Goal: Task Accomplishment & Management: Manage account settings

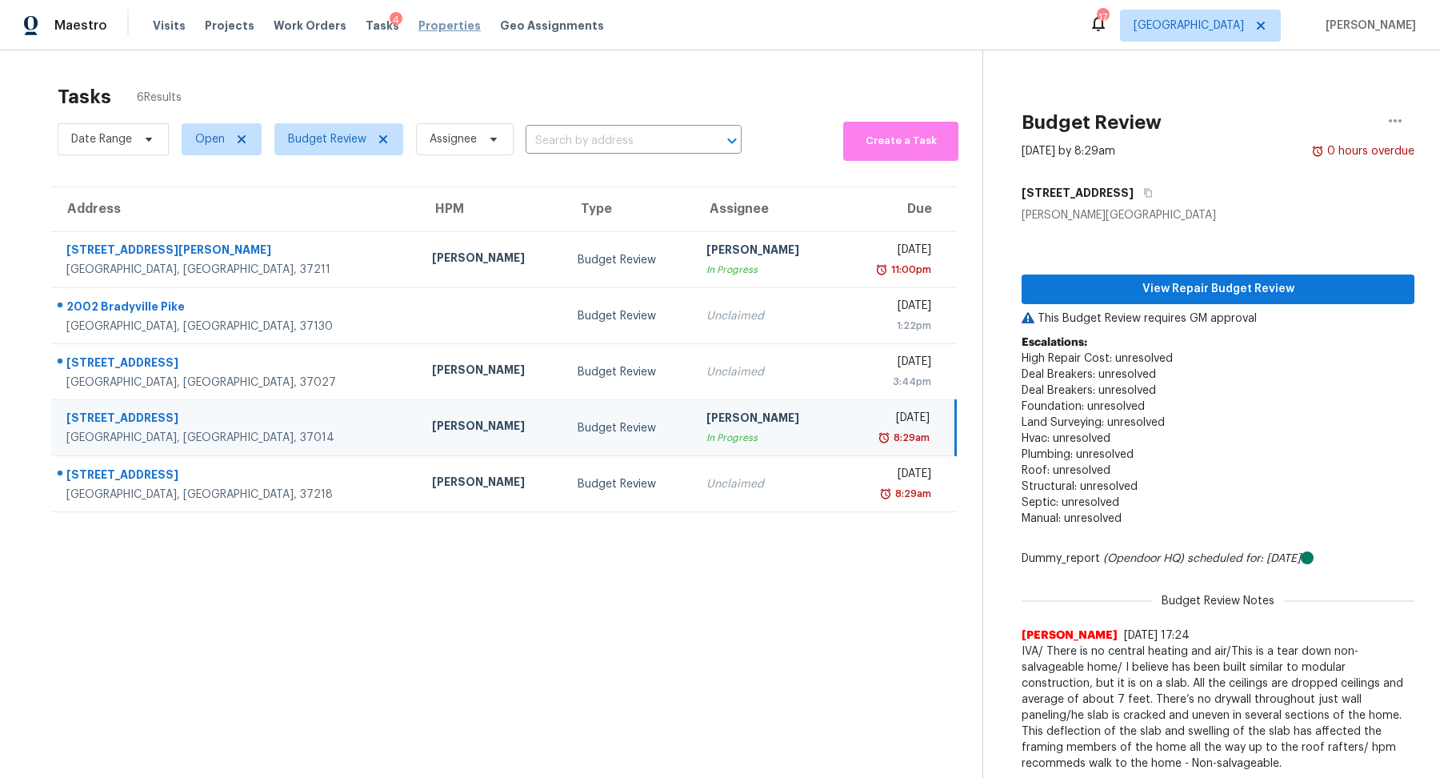
click at [418, 26] on span "Properties" at bounding box center [449, 26] width 62 height 16
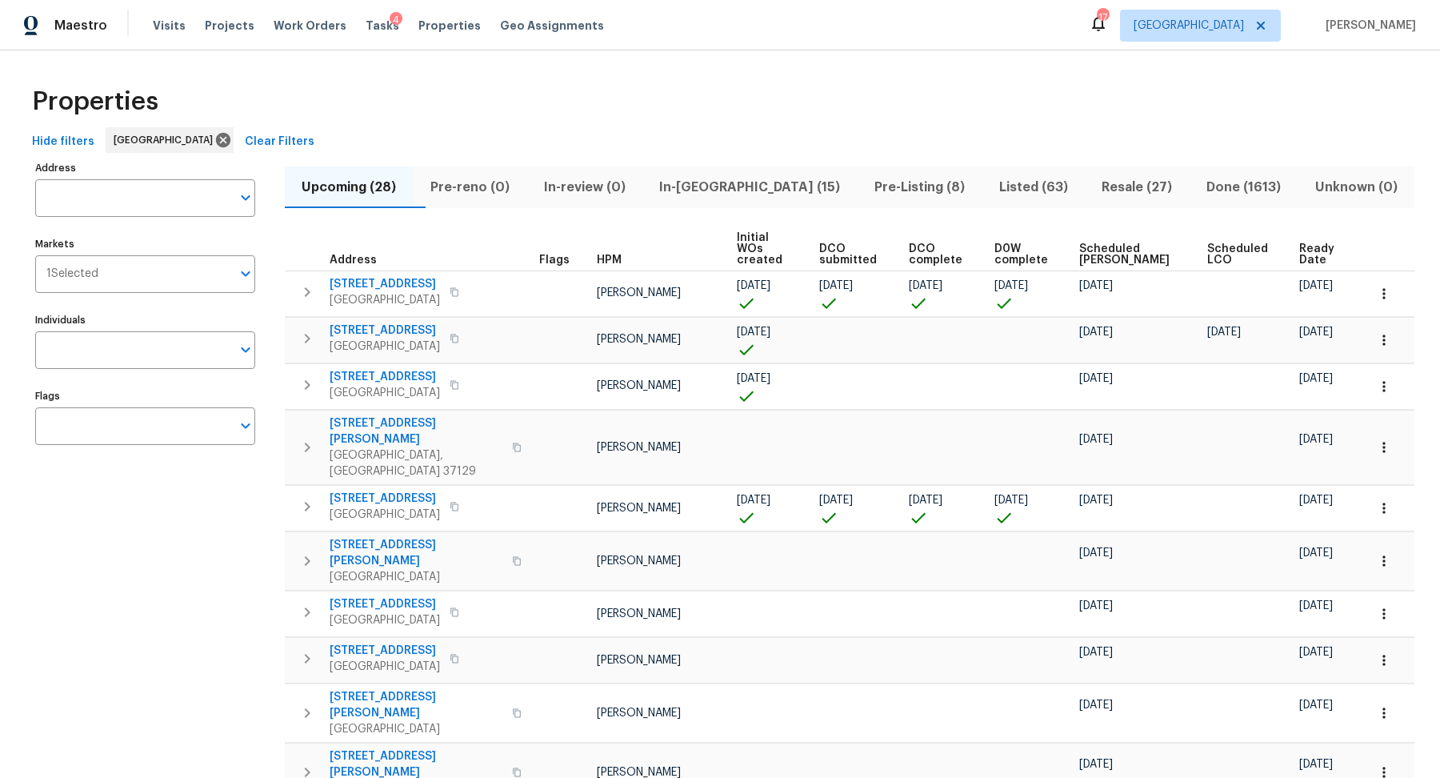
click at [767, 185] on span "In-reno (15)" at bounding box center [750, 187] width 196 height 22
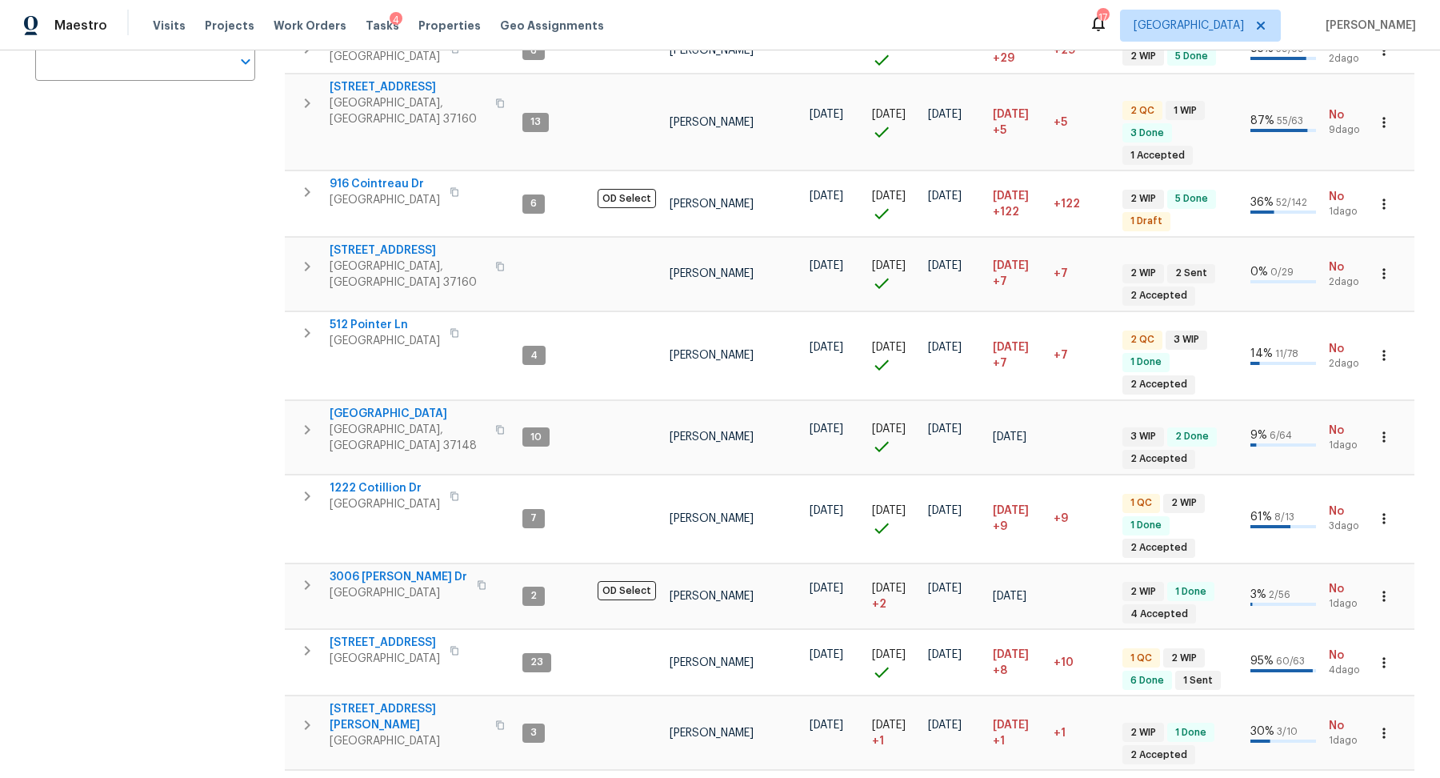
scroll to position [577, 0]
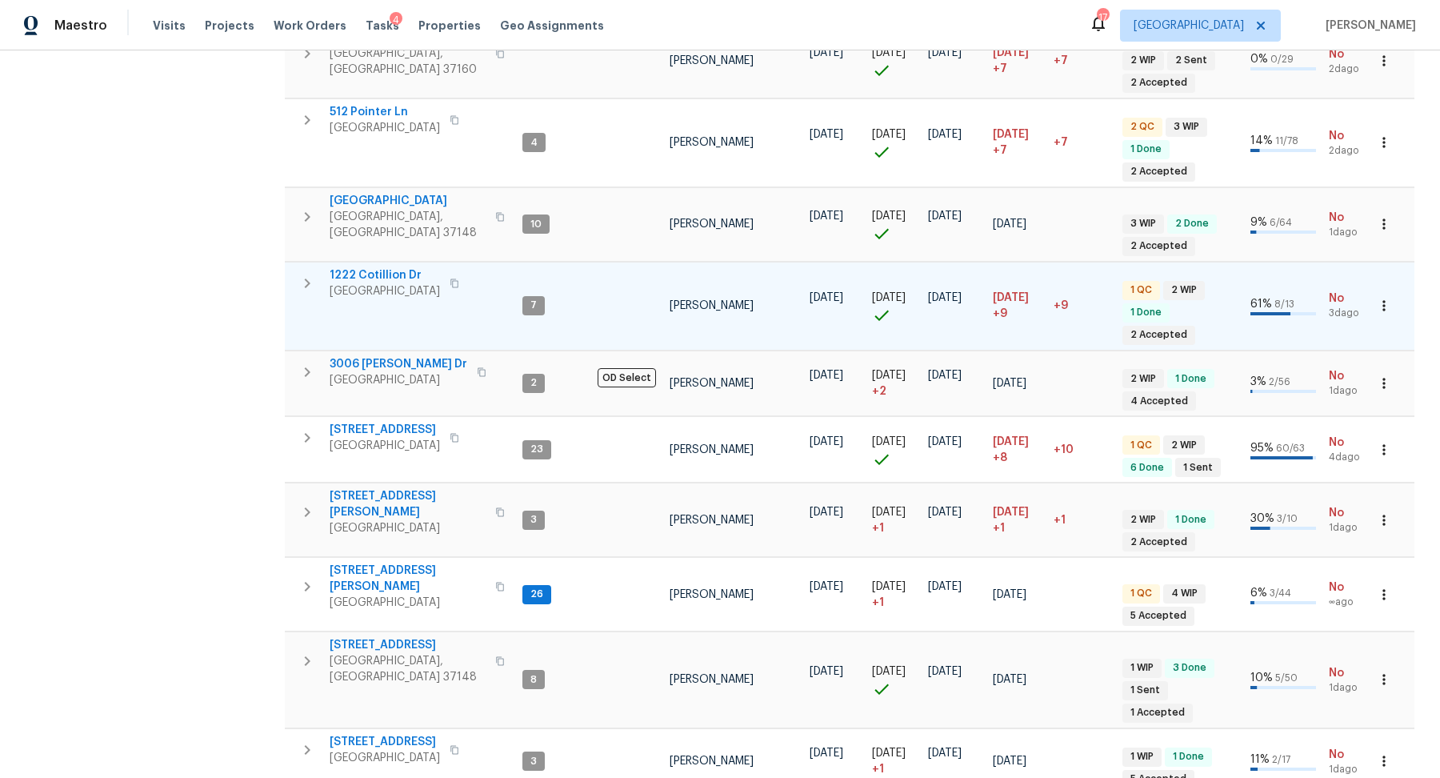
click at [388, 267] on span "1222 Cotillion Dr" at bounding box center [385, 275] width 110 height 16
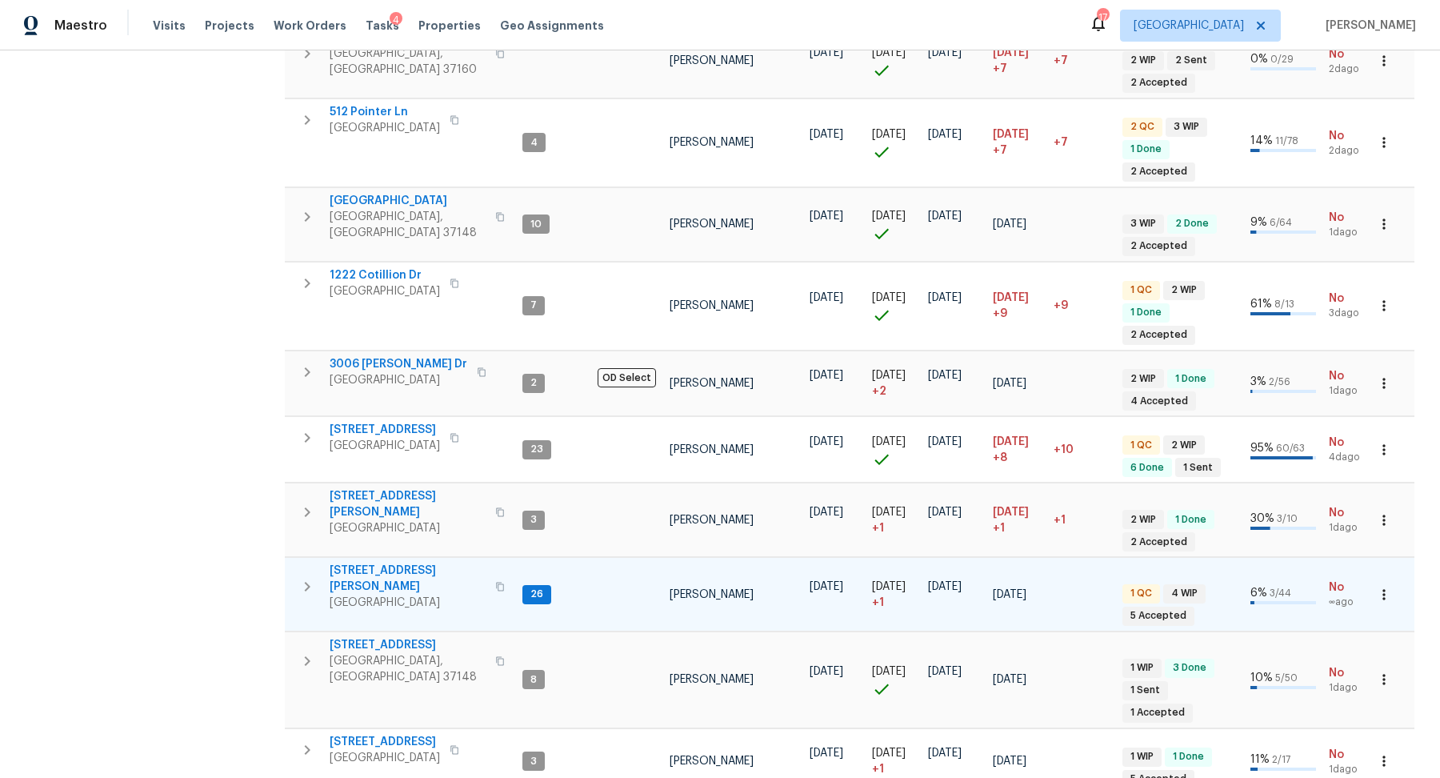
click at [496, 582] on icon "button" at bounding box center [500, 586] width 8 height 9
click at [385, 562] on span "501 Colburn Dr" at bounding box center [408, 578] width 156 height 32
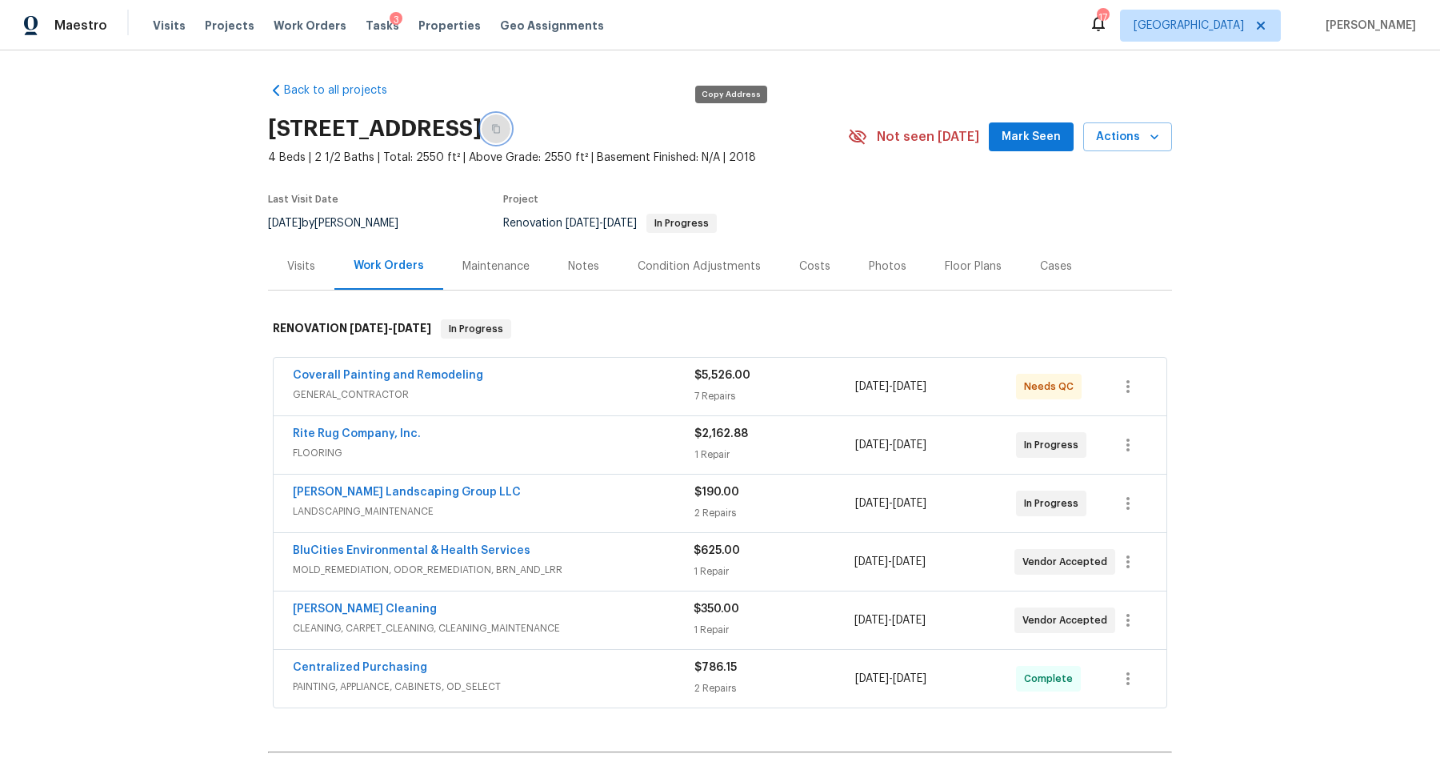
click at [500, 126] on icon "button" at bounding box center [496, 129] width 8 height 9
click at [580, 274] on div "Notes" at bounding box center [584, 265] width 70 height 47
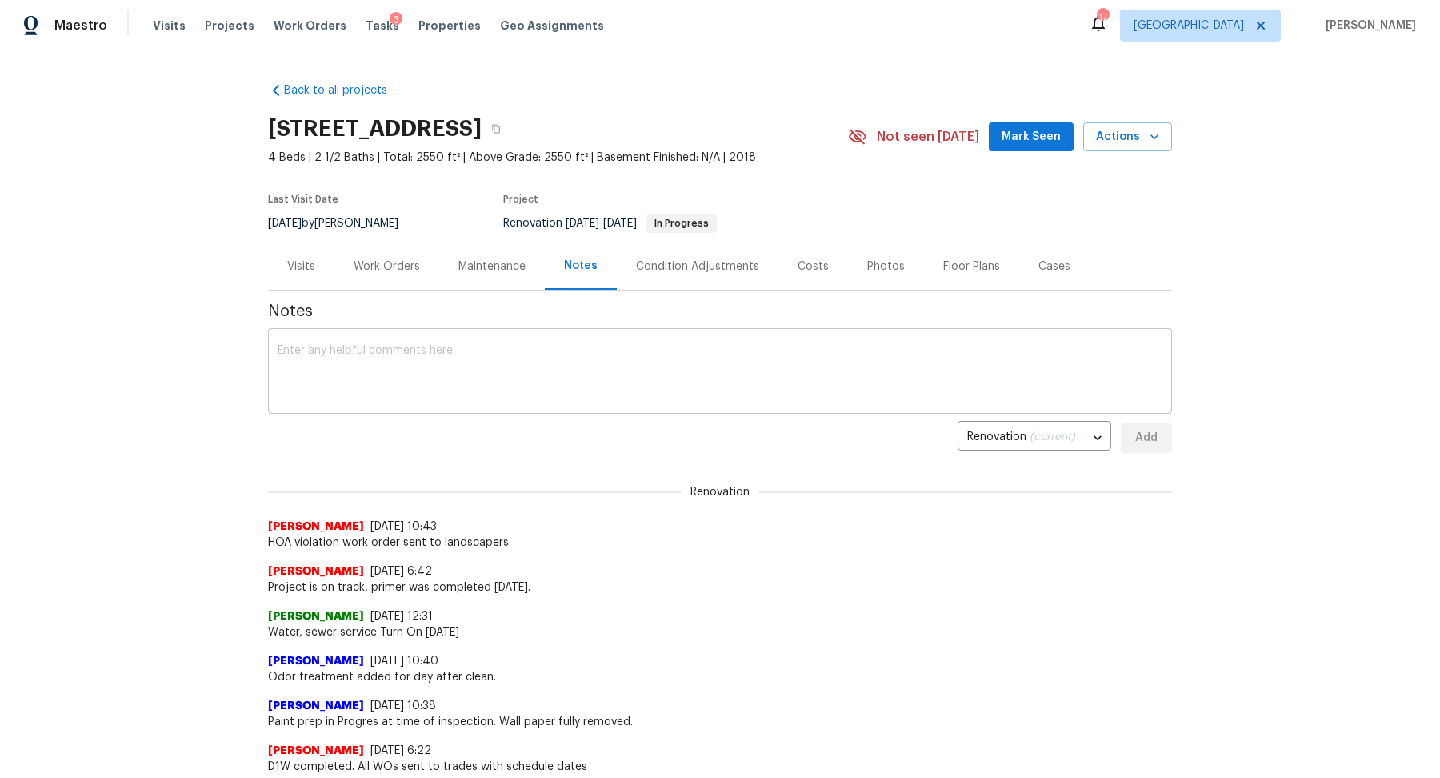
click at [511, 358] on textarea at bounding box center [720, 373] width 885 height 56
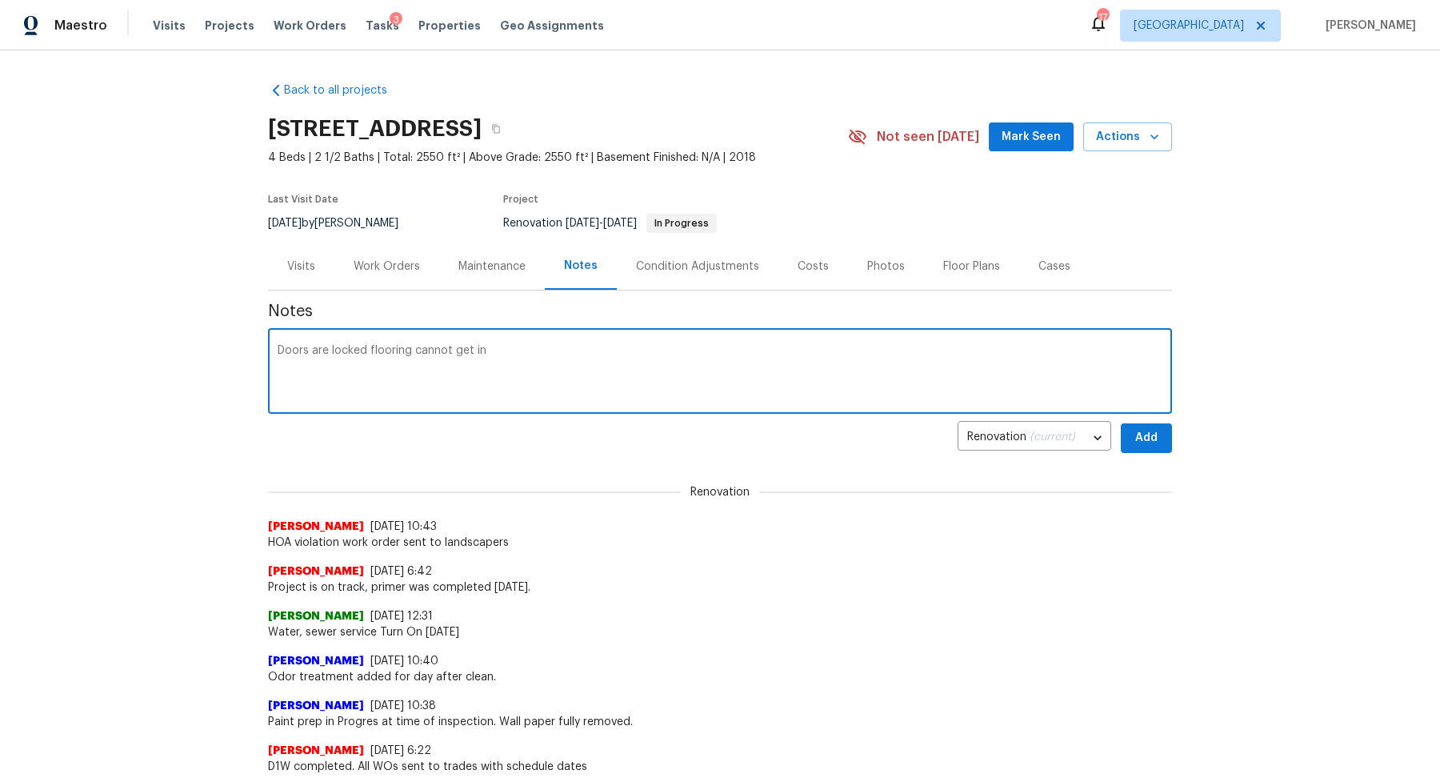
type textarea "Doors are locked flooring cannot get in"
click at [1154, 442] on span "Add" at bounding box center [1147, 438] width 26 height 20
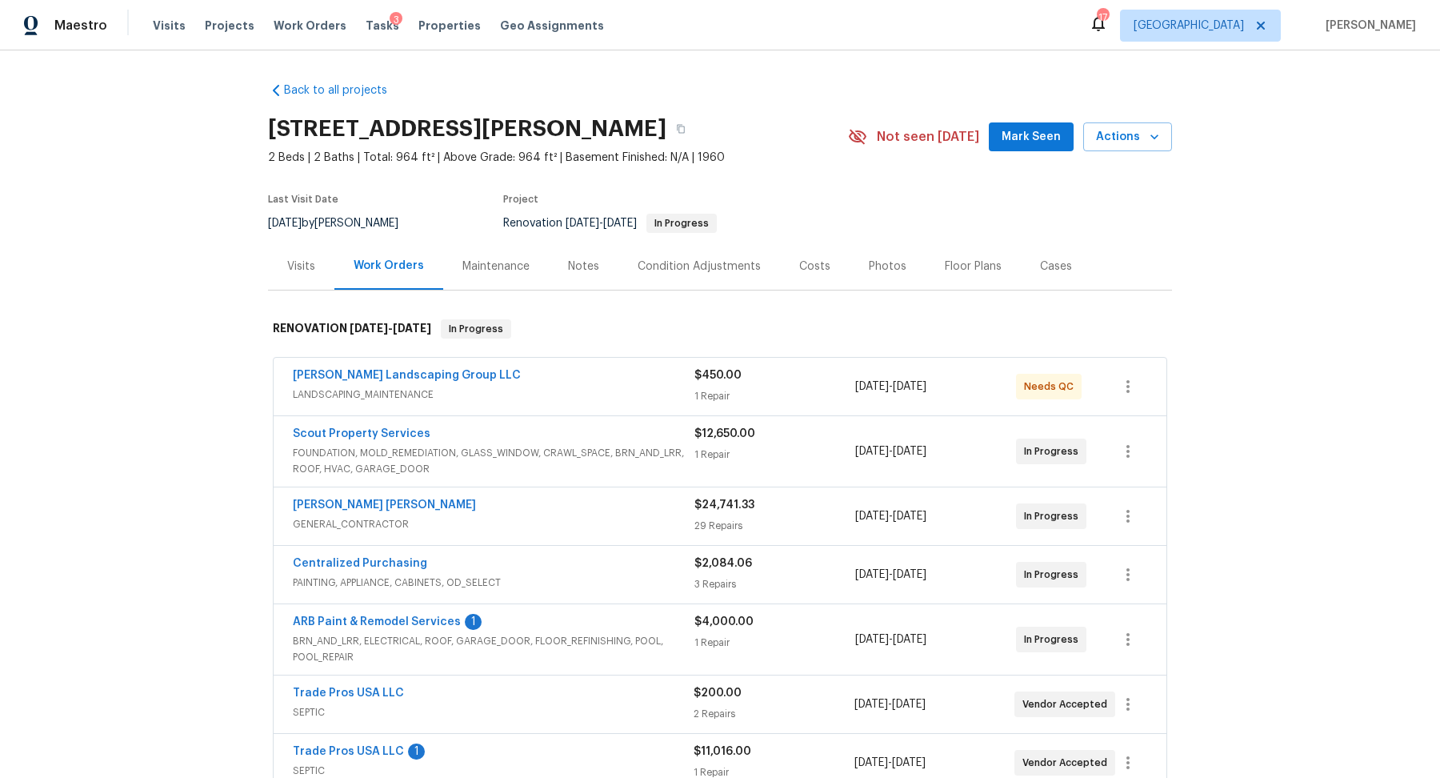
click at [574, 266] on div "Notes" at bounding box center [583, 266] width 31 height 16
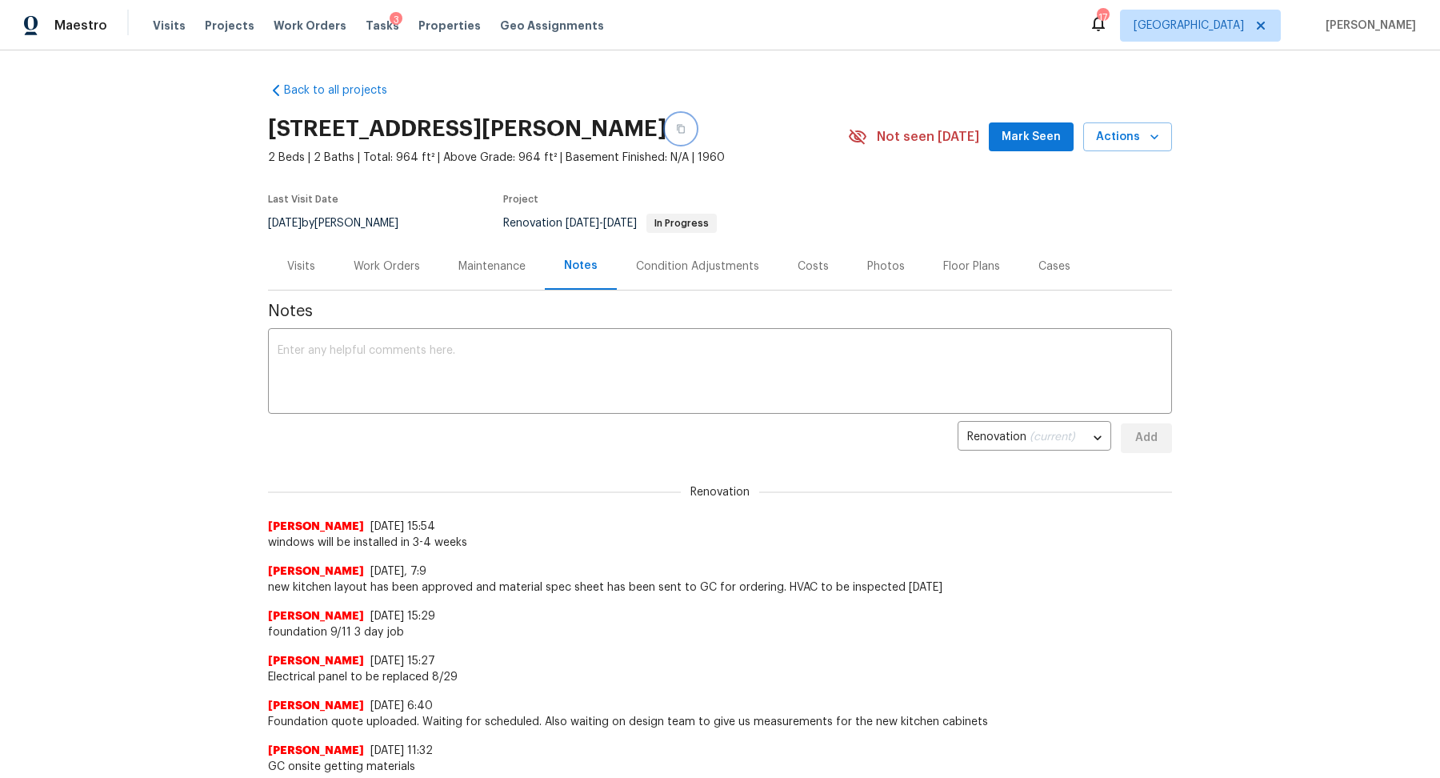
click at [680, 126] on icon "button" at bounding box center [681, 129] width 8 height 9
click at [674, 127] on button "button" at bounding box center [680, 128] width 29 height 29
click at [546, 337] on div "x ​" at bounding box center [720, 373] width 904 height 82
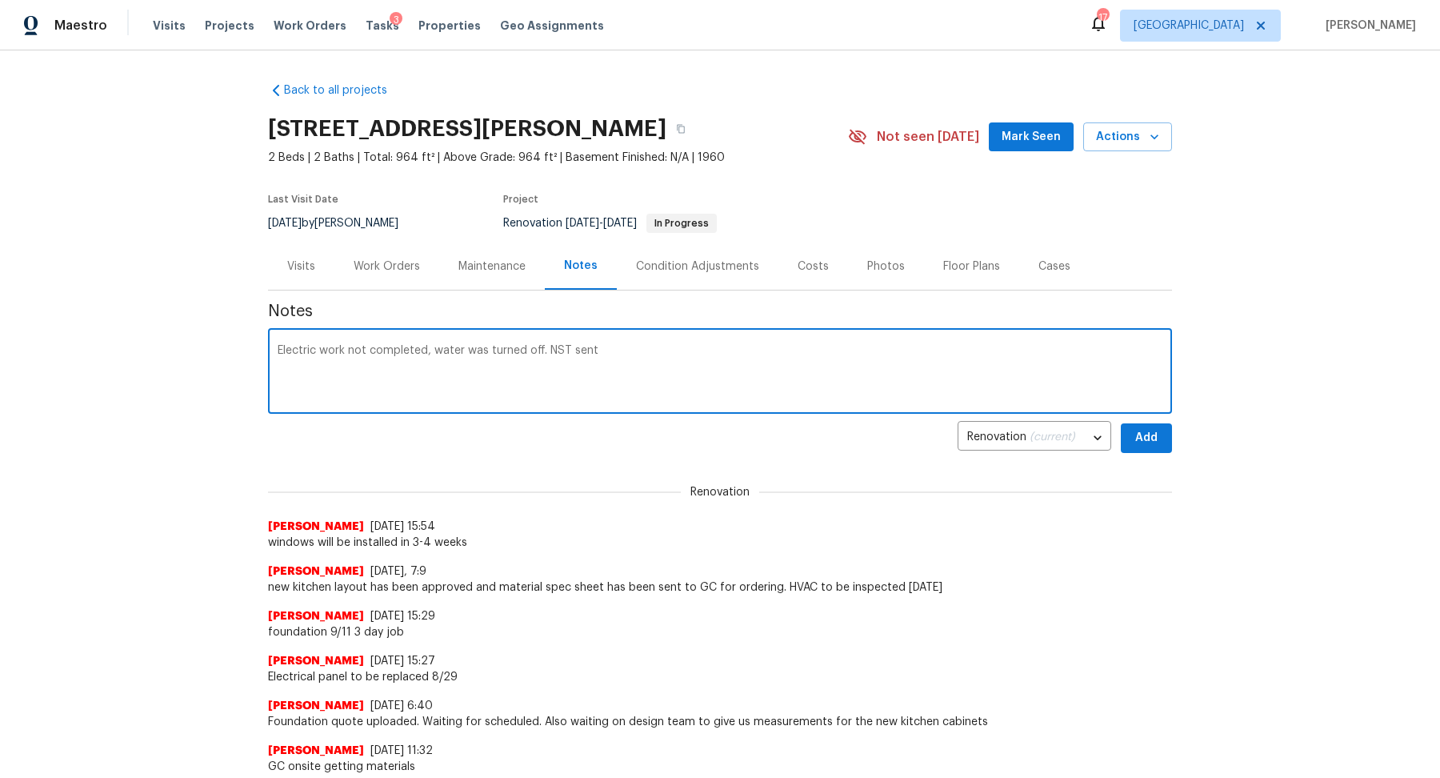
paste textarea "https://opendoor.atlassian.net/servicedesk/customer/portal/80/UTL-77692?created…"
type textarea "Electric work not completed, water was turned off. NST sent https://opendoor.at…"
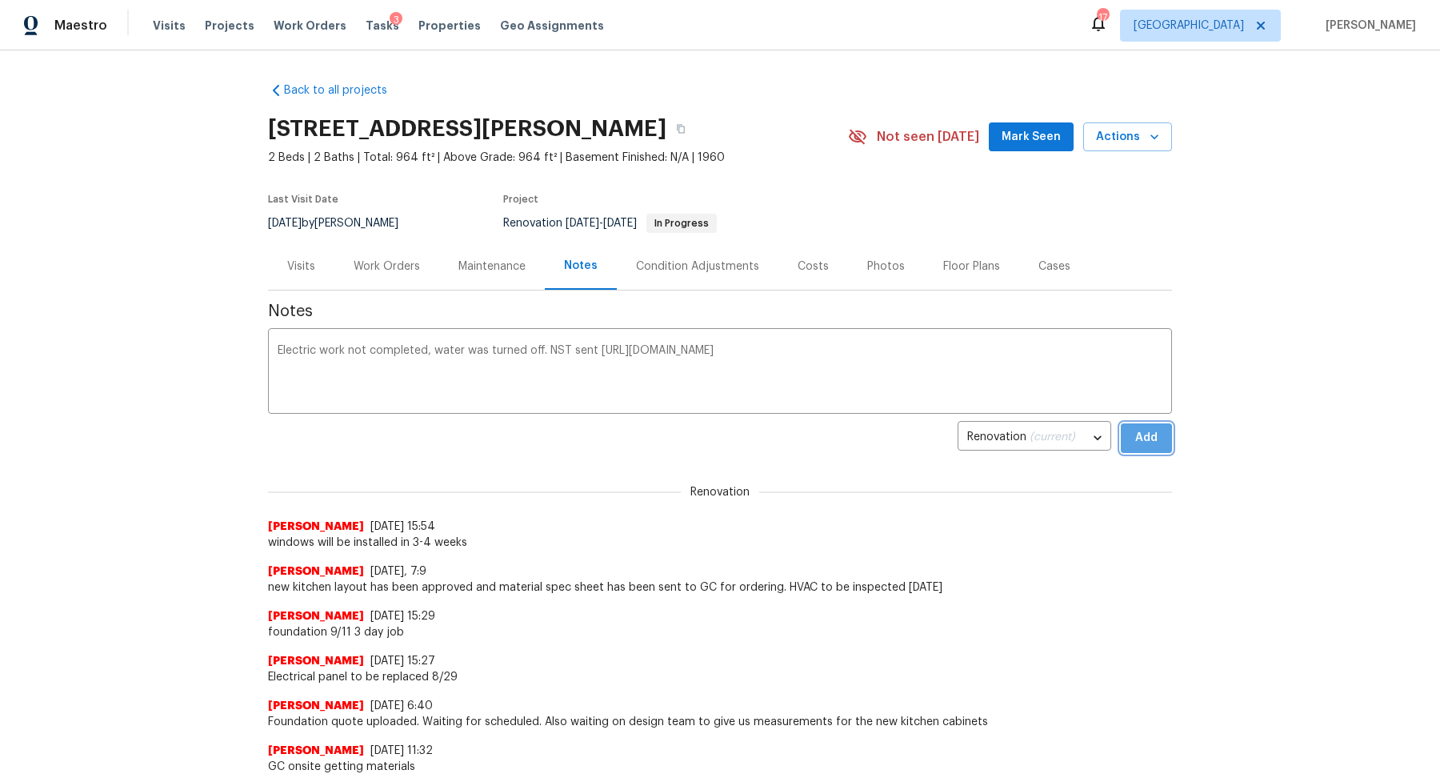
click at [1153, 428] on span "Add" at bounding box center [1147, 438] width 26 height 20
